Goal: Task Accomplishment & Management: Use online tool/utility

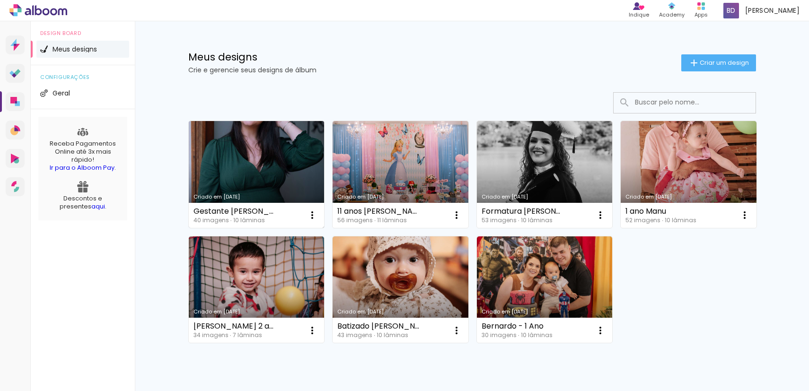
click at [283, 174] on link "Criado em [DATE]" at bounding box center [257, 174] width 136 height 107
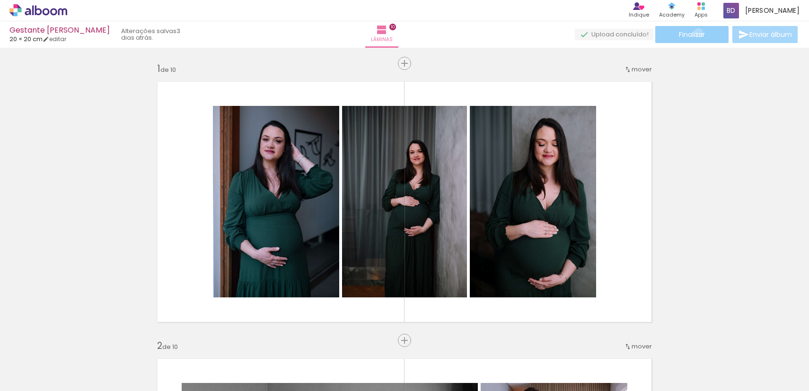
click at [695, 33] on span "Finalizar" at bounding box center [692, 34] width 26 height 7
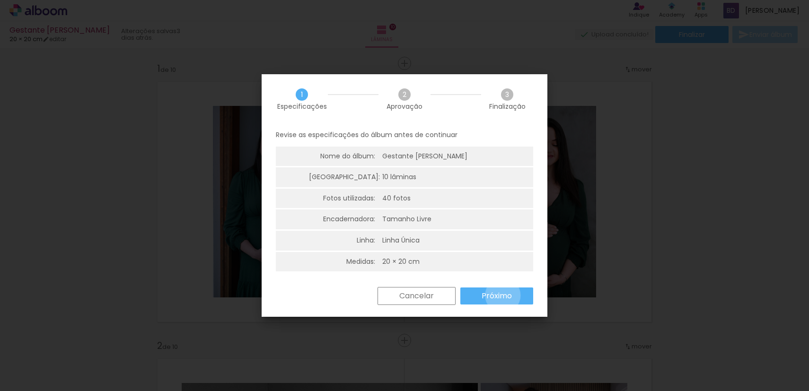
click at [0, 0] on slot "Próximo" at bounding box center [0, 0] width 0 height 0
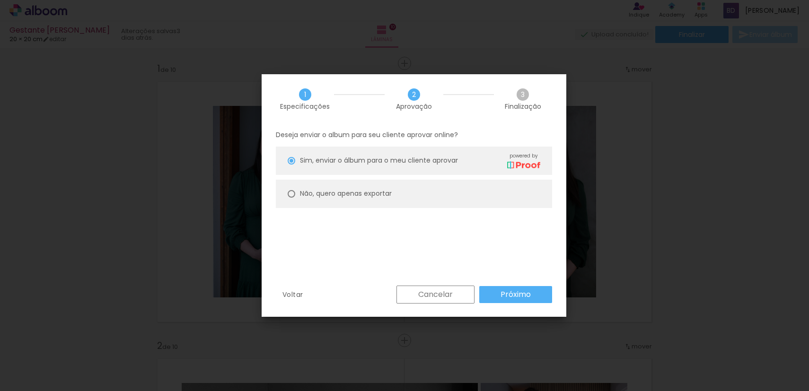
click at [414, 197] on paper-radio-button "Não, quero apenas exportar" at bounding box center [414, 194] width 276 height 28
type paper-radio-button "on"
click at [0, 0] on slot "Próximo" at bounding box center [0, 0] width 0 height 0
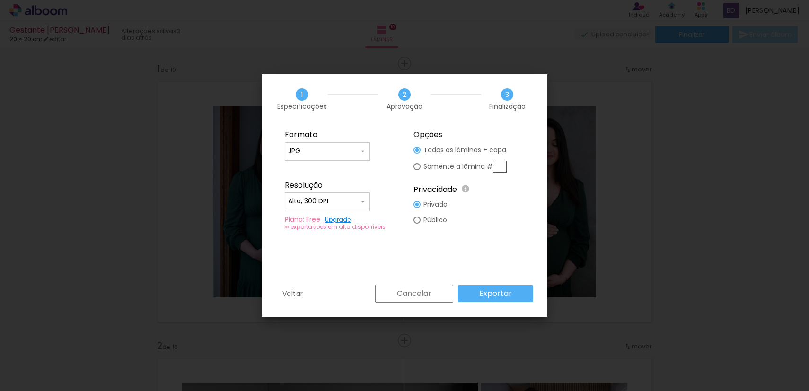
click at [367, 205] on paper-input-container "Alta, 300 DPI" at bounding box center [327, 202] width 85 height 19
click at [336, 218] on paper-item "Baixa" at bounding box center [327, 219] width 85 height 19
type input "Baixa"
click at [0, 0] on slot "Somente a lâmina #" at bounding box center [0, 0] width 0 height 0
type paper-radio-button "on"
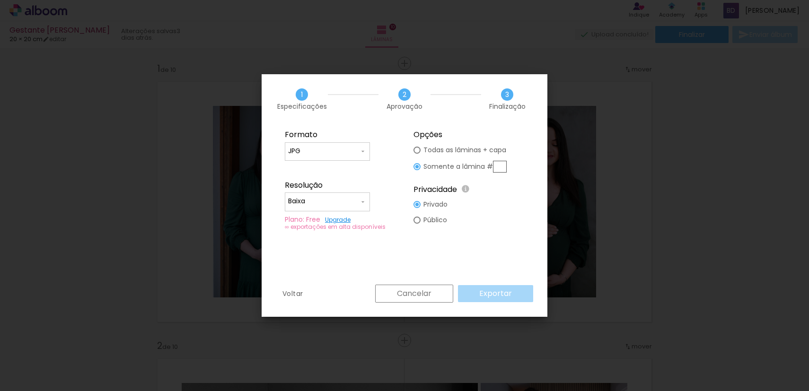
click at [456, 144] on paper-radio-button "Todas as lâminas + capa" at bounding box center [460, 150] width 93 height 16
type paper-radio-button "on"
click at [480, 290] on paper-button "Exportar" at bounding box center [495, 293] width 75 height 17
